Goal: Task Accomplishment & Management: Understand process/instructions

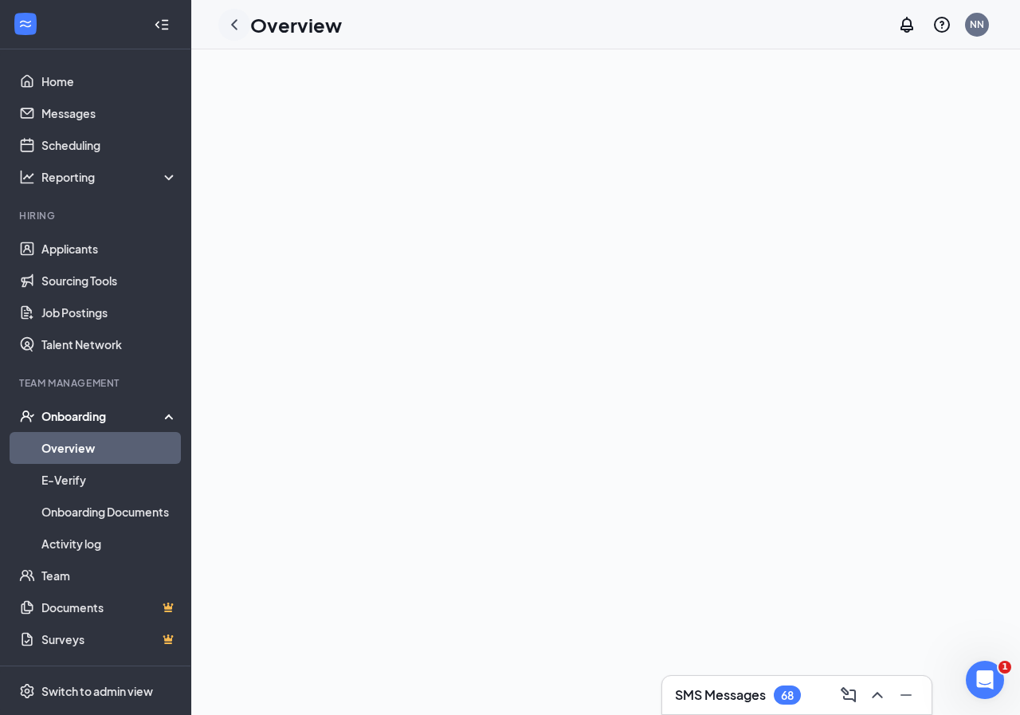
click at [247, 22] on div at bounding box center [234, 25] width 32 height 32
click at [154, 21] on icon "Collapse" at bounding box center [162, 25] width 16 height 16
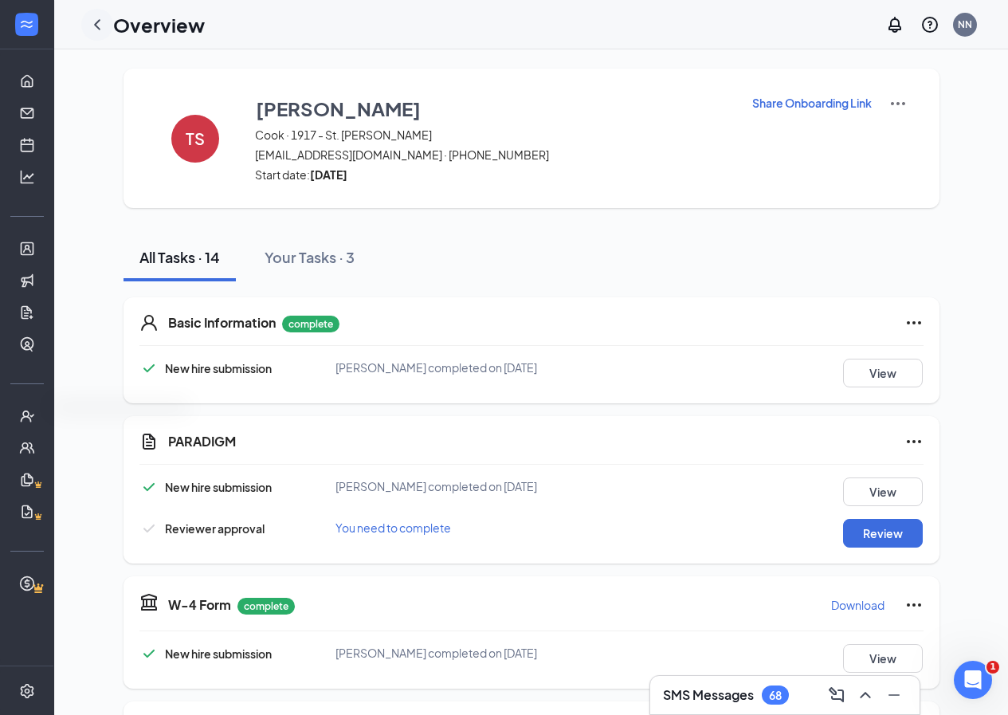
click at [96, 15] on icon "ChevronLeft" at bounding box center [97, 24] width 19 height 19
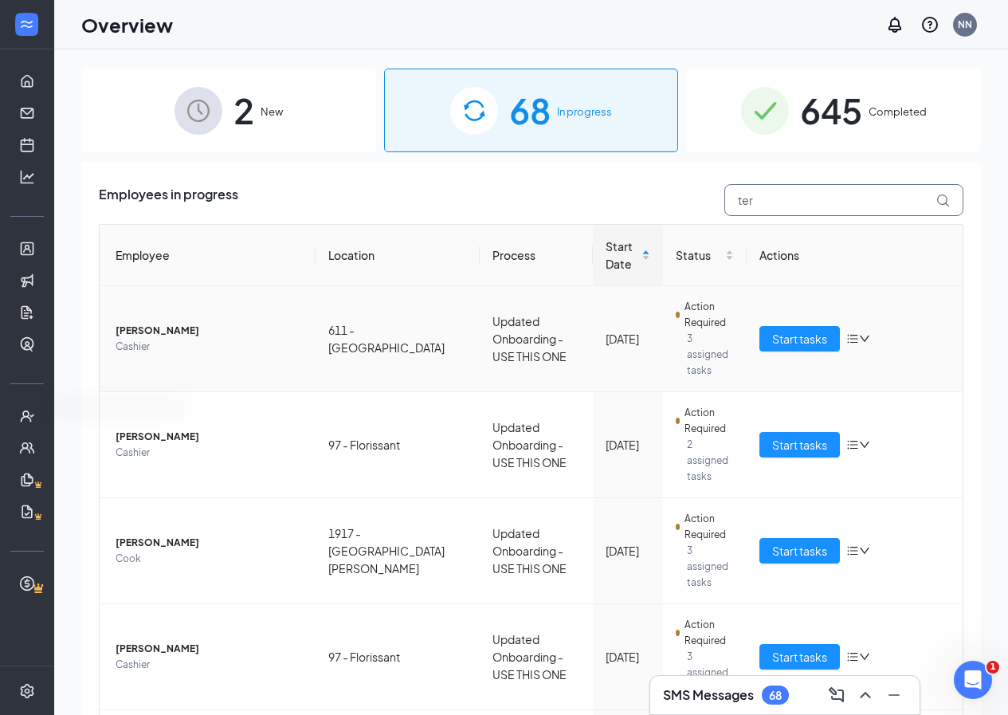
drag, startPoint x: 792, startPoint y: 191, endPoint x: 358, endPoint y: 300, distance: 447.4
click at [370, 306] on div "Employees in progress ter Employee Location Process Start Date Status Actions K…" at bounding box center [531, 578] width 864 height 789
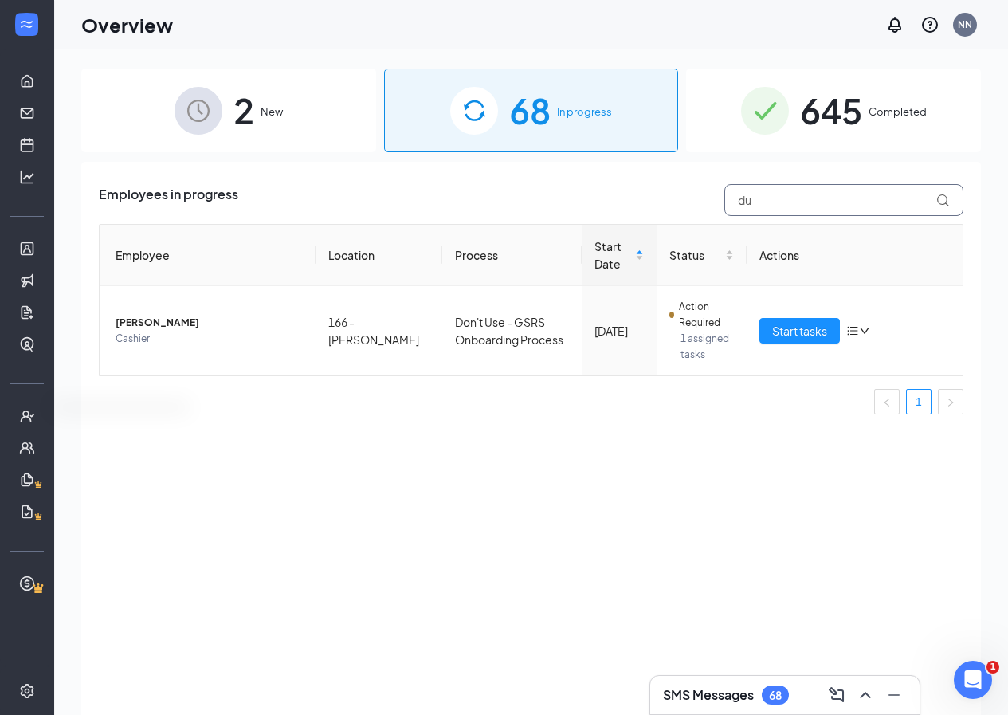
type input "d"
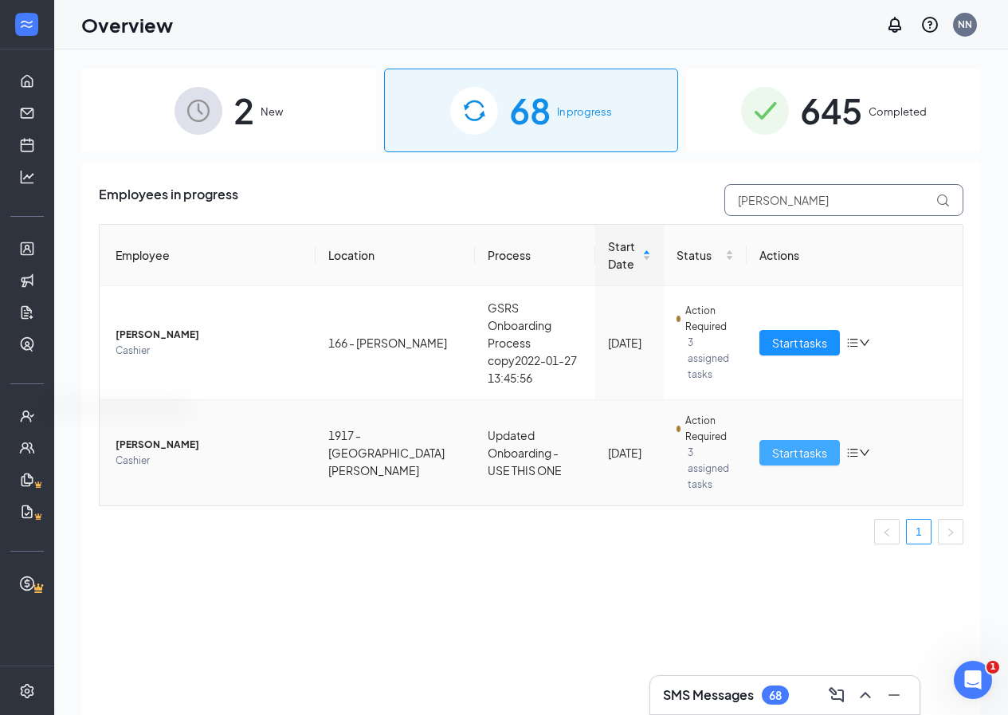
type input "[PERSON_NAME]"
click at [781, 444] on span "Start tasks" at bounding box center [799, 453] width 55 height 18
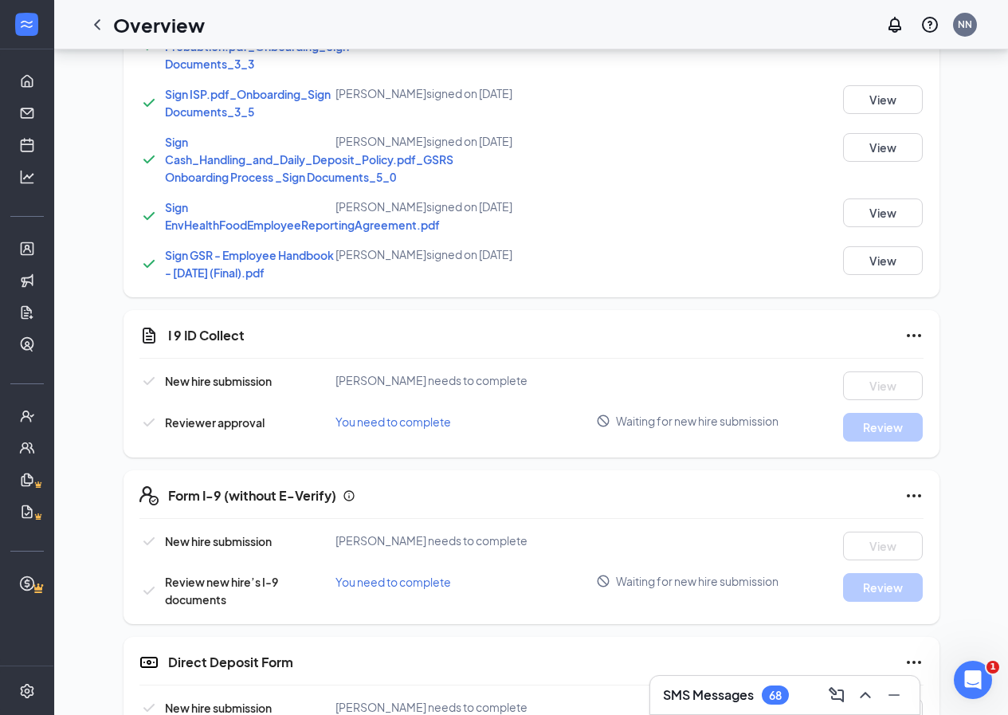
scroll to position [789, 0]
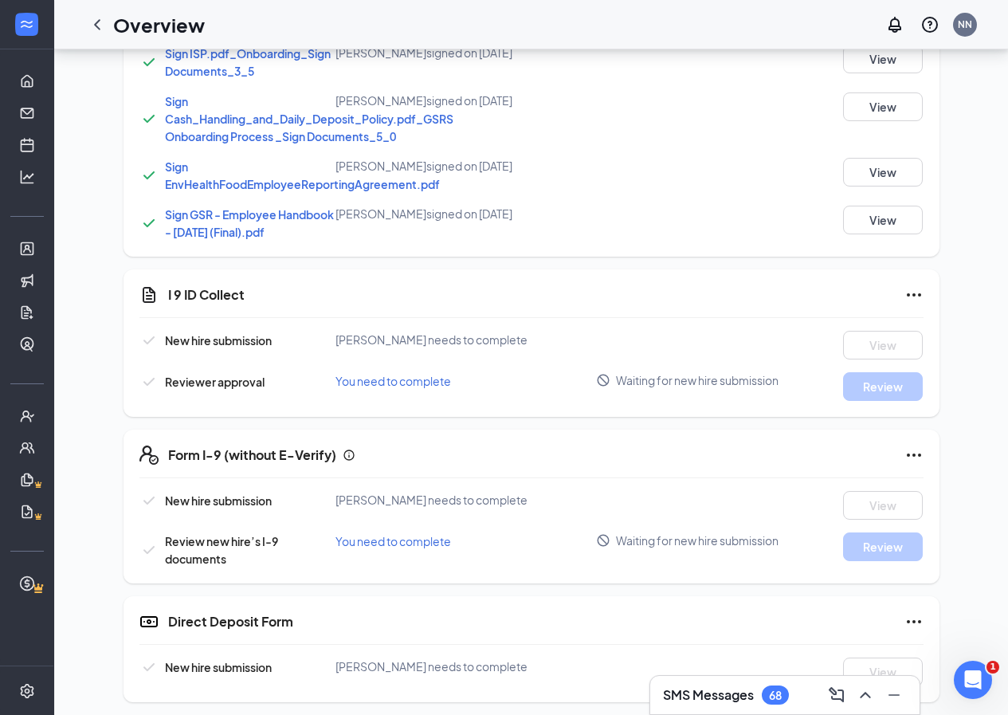
click at [921, 455] on icon "Ellipses" at bounding box center [913, 454] width 14 height 3
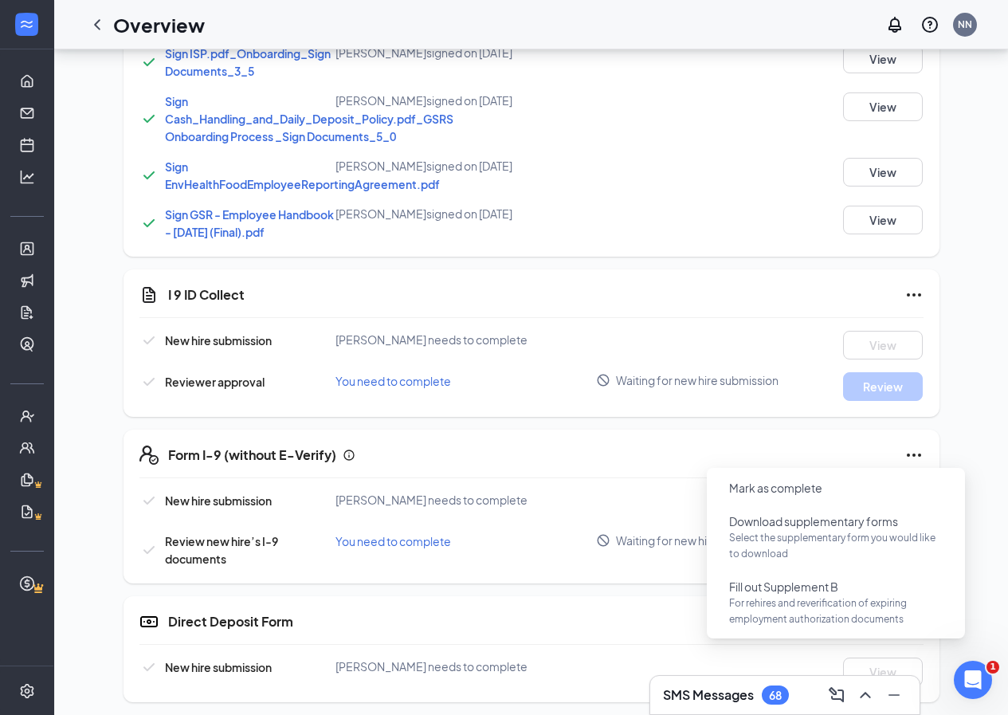
click at [921, 455] on icon "Ellipses" at bounding box center [913, 454] width 14 height 3
